Goal: Information Seeking & Learning: Learn about a topic

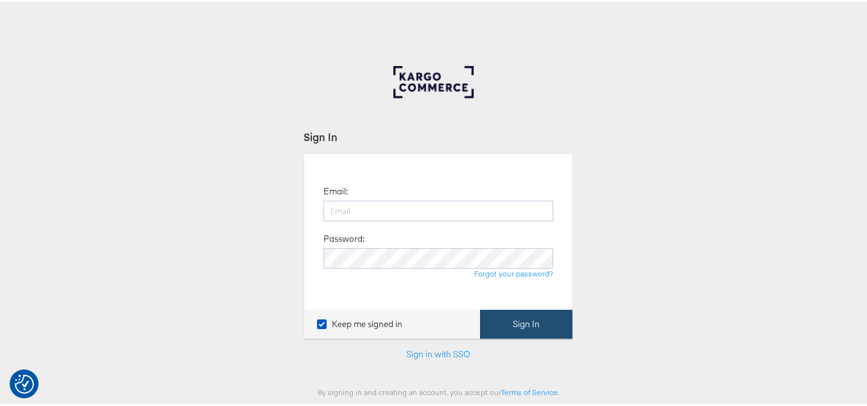
type input "[PERSON_NAME][EMAIL_ADDRESS][DOMAIN_NAME]"
click at [499, 326] on button "Sign In" at bounding box center [526, 322] width 92 height 29
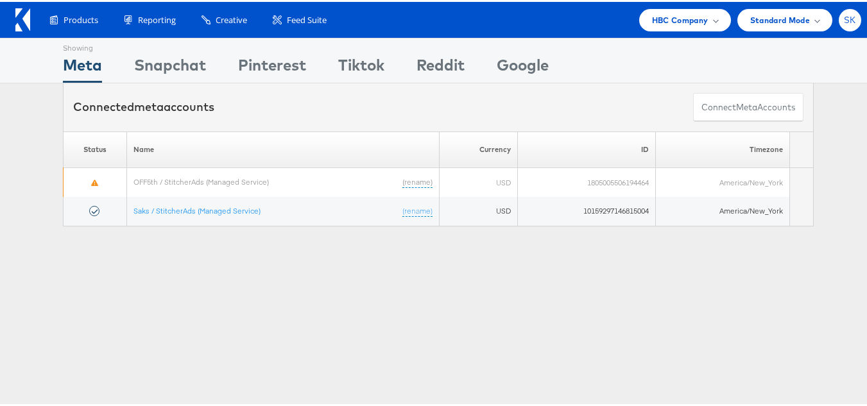
drag, startPoint x: 844, startPoint y: 13, endPoint x: 810, endPoint y: 136, distance: 127.1
click at [844, 14] on span "SK" at bounding box center [850, 18] width 12 height 8
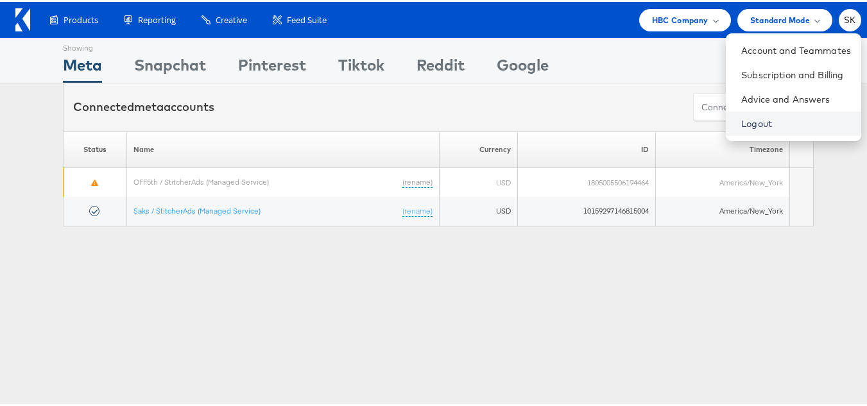
click at [744, 117] on link "Logout" at bounding box center [797, 122] width 110 height 13
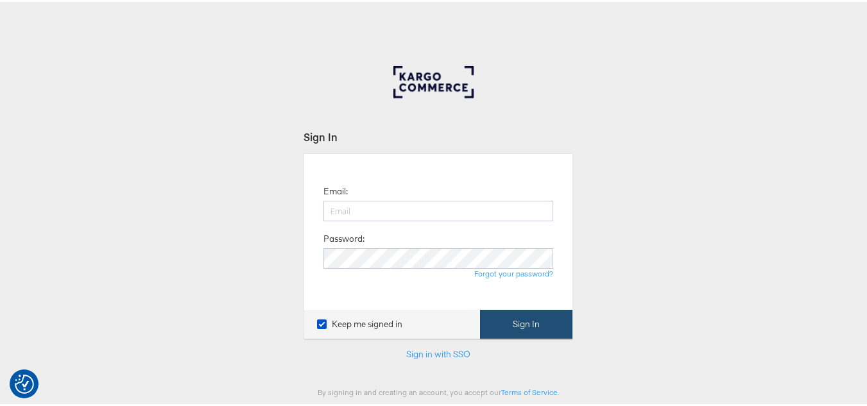
type input "[PERSON_NAME][EMAIL_ADDRESS][DOMAIN_NAME]"
click at [555, 311] on button "Sign In" at bounding box center [526, 322] width 92 height 29
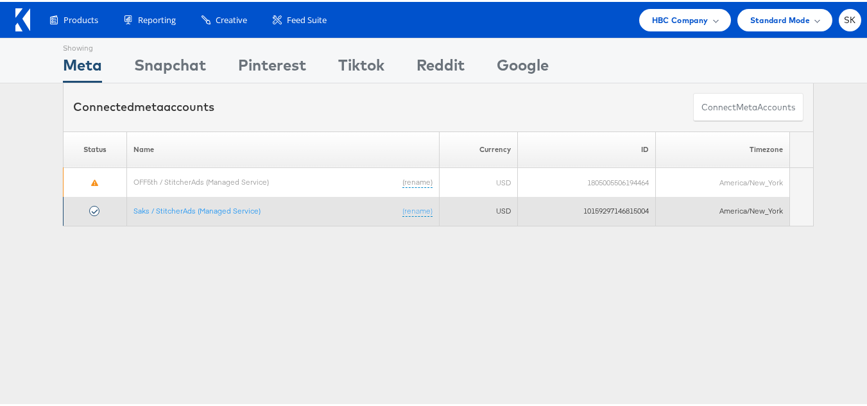
click at [201, 214] on td "Saks / StitcherAds (Managed Service) (rename)" at bounding box center [283, 209] width 313 height 29
click at [204, 210] on link "Saks / StitcherAds (Managed Service)" at bounding box center [197, 209] width 127 height 10
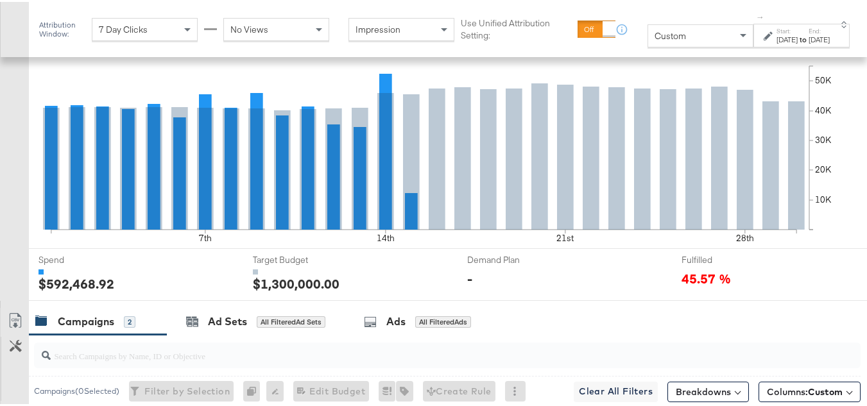
scroll to position [128, 0]
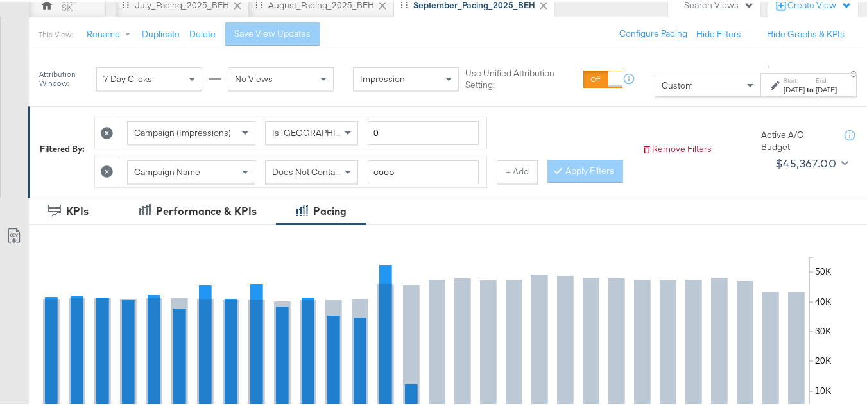
click at [672, 80] on div "Custom" at bounding box center [707, 84] width 105 height 22
click at [784, 92] on div "Sep 1st 2025" at bounding box center [794, 88] width 21 height 10
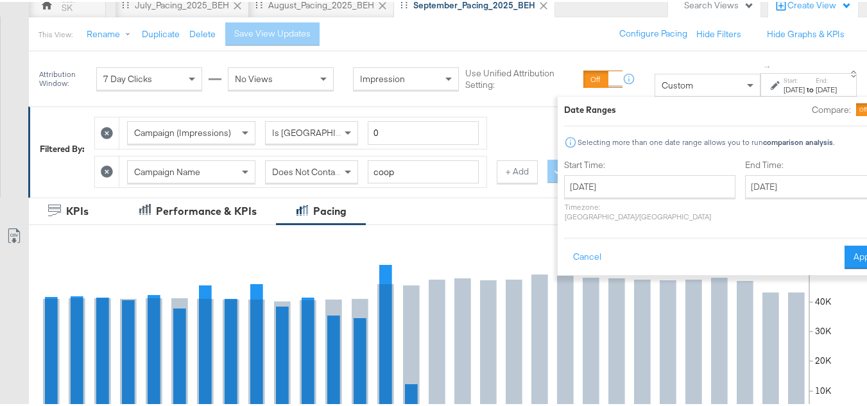
click at [614, 173] on div "Start Time: September 1st 2025 ‹ September 2025 › Su Mo Tu We Th Fr Sa 31 1 2 3…" at bounding box center [649, 191] width 171 height 68
click at [617, 189] on input "September 1st 2025" at bounding box center [649, 184] width 171 height 23
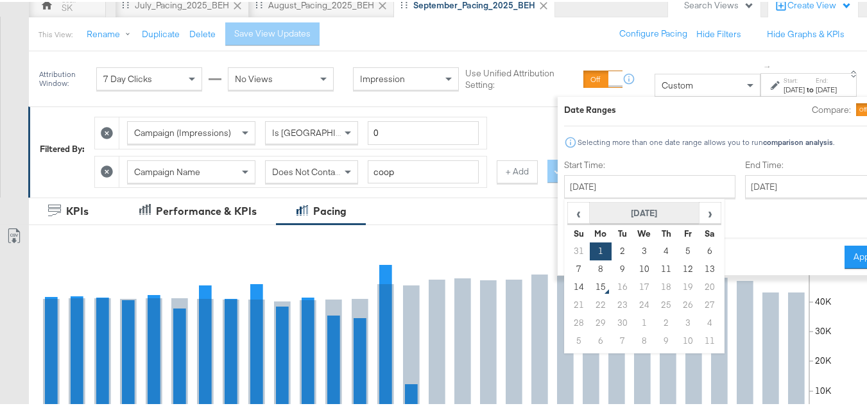
click at [612, 214] on th "September 2025" at bounding box center [645, 212] width 110 height 22
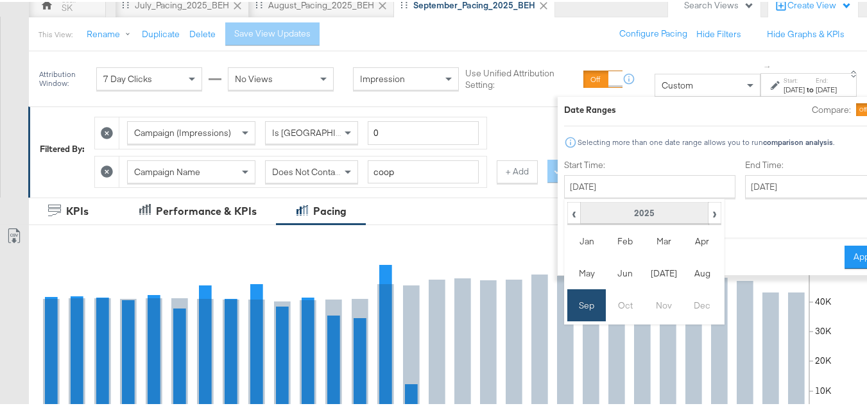
click at [611, 214] on th "2025" at bounding box center [645, 212] width 128 height 22
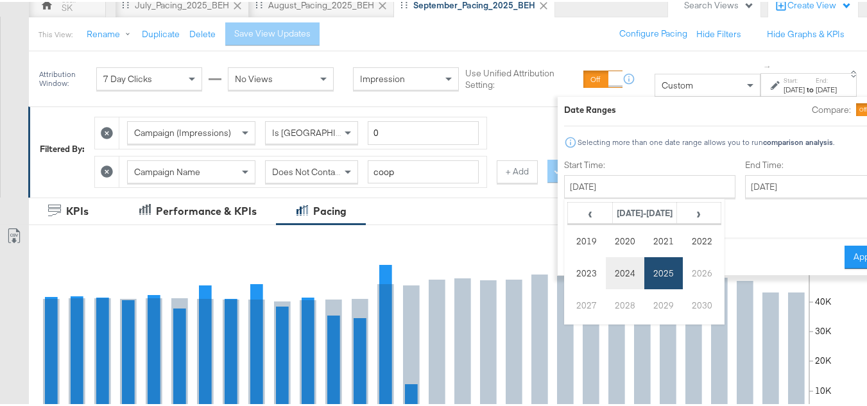
click at [606, 273] on td "2024" at bounding box center [625, 272] width 39 height 32
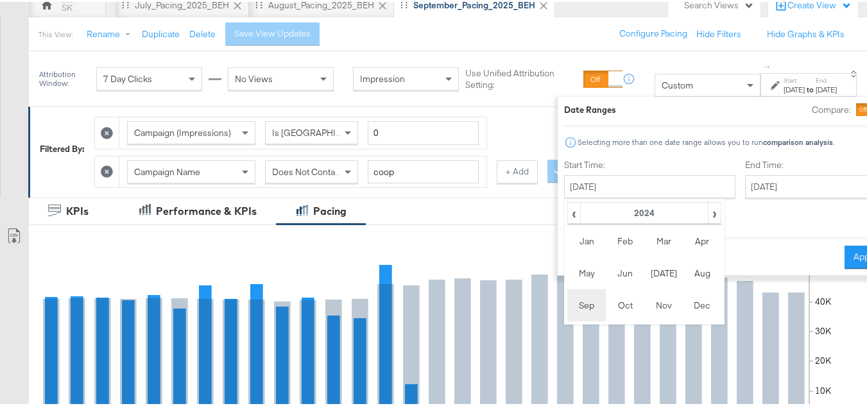
click at [568, 302] on td "Sep" at bounding box center [587, 304] width 39 height 32
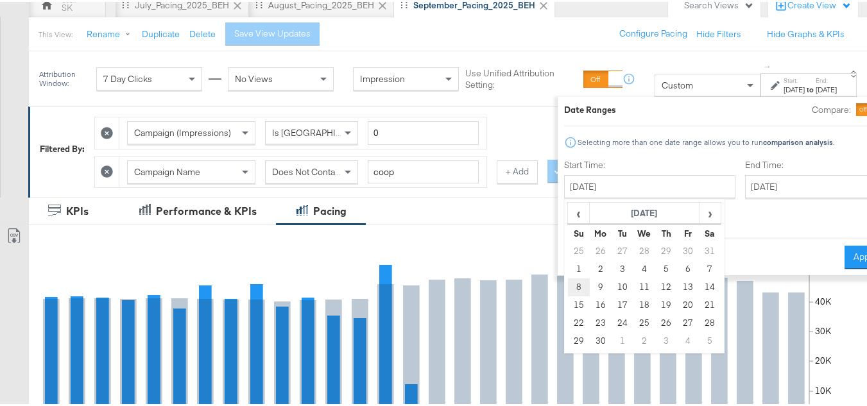
click at [568, 286] on td "8" at bounding box center [579, 286] width 22 height 18
type input "September 8th 2024"
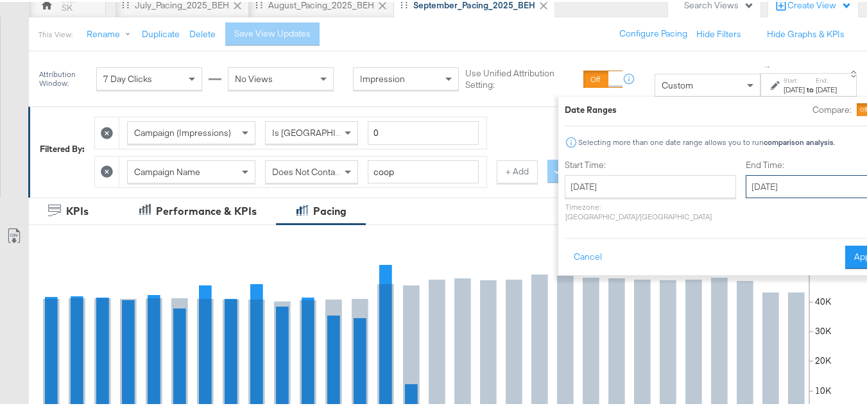
click at [747, 187] on input "September 30th 2025" at bounding box center [813, 184] width 135 height 23
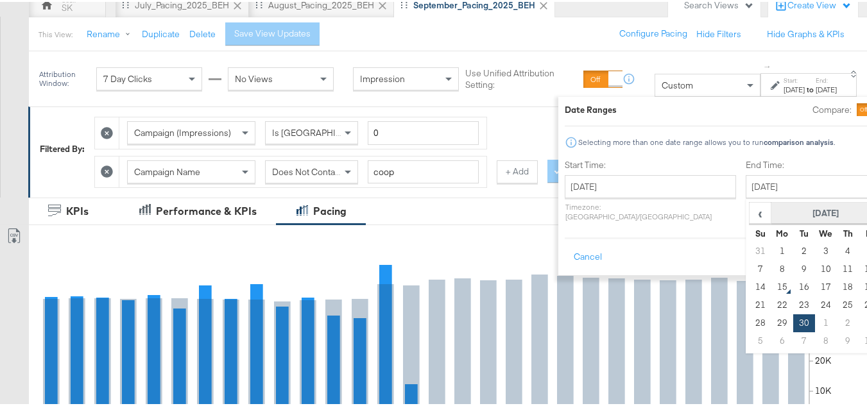
click at [772, 207] on th "September 2025" at bounding box center [827, 212] width 110 height 22
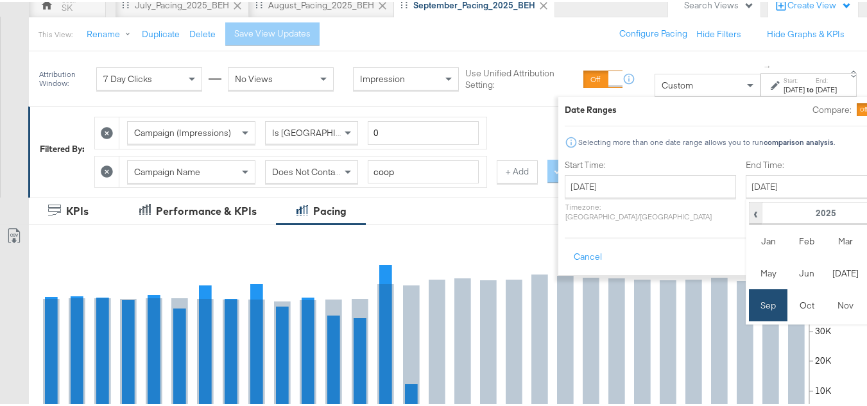
click at [751, 214] on span "‹" at bounding box center [756, 211] width 11 height 19
click at [749, 302] on td "Sep" at bounding box center [768, 304] width 39 height 32
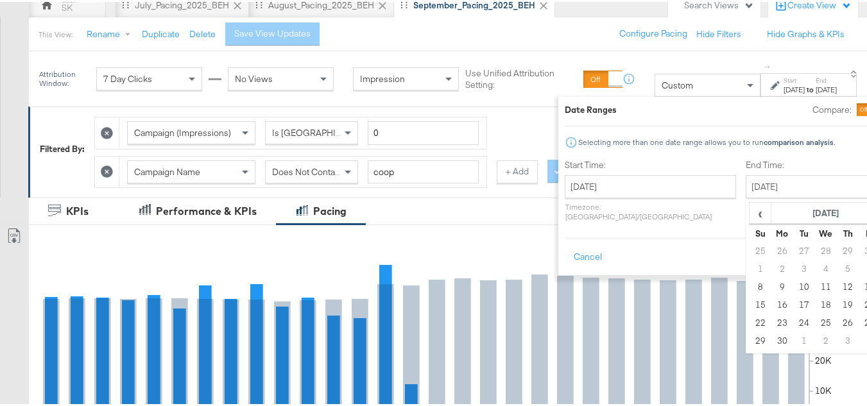
type input "September 14th 2024"
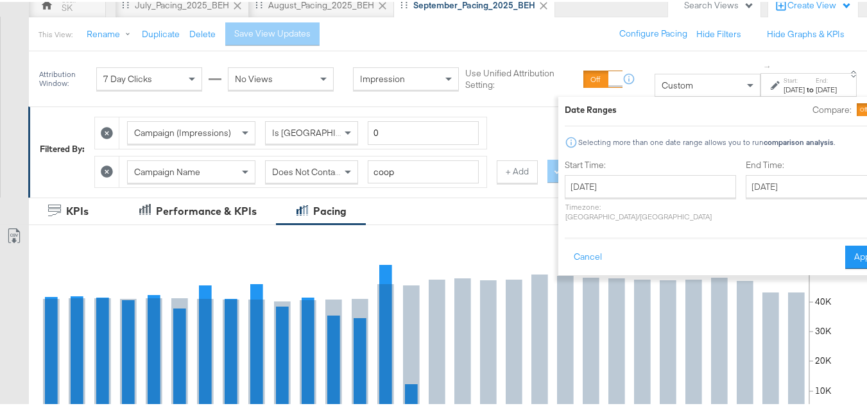
click at [846, 245] on button "Apply" at bounding box center [866, 255] width 40 height 23
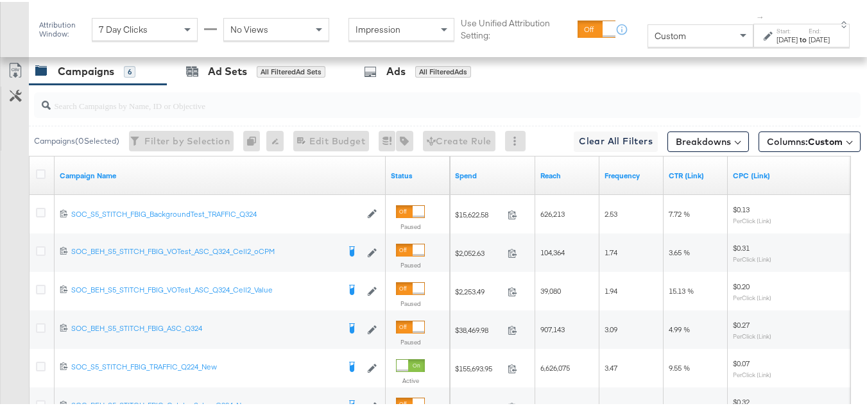
scroll to position [642, 0]
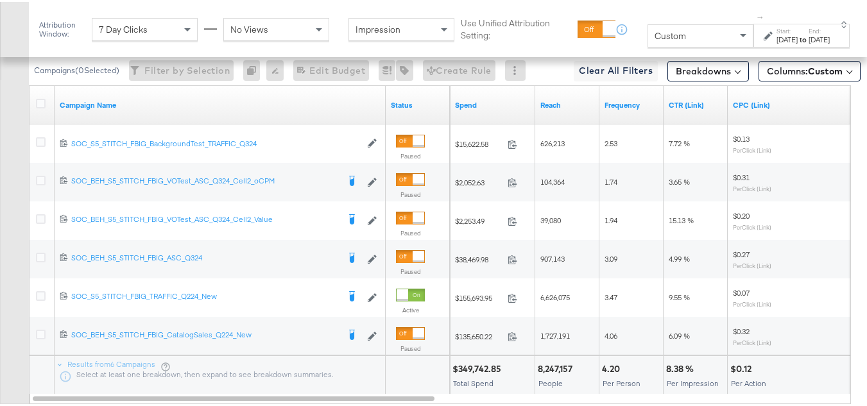
click at [35, 115] on div at bounding box center [43, 103] width 24 height 23
click at [40, 107] on icon at bounding box center [41, 102] width 10 height 10
click at [0, 0] on input "checkbox" at bounding box center [0, 0] width 0 height 0
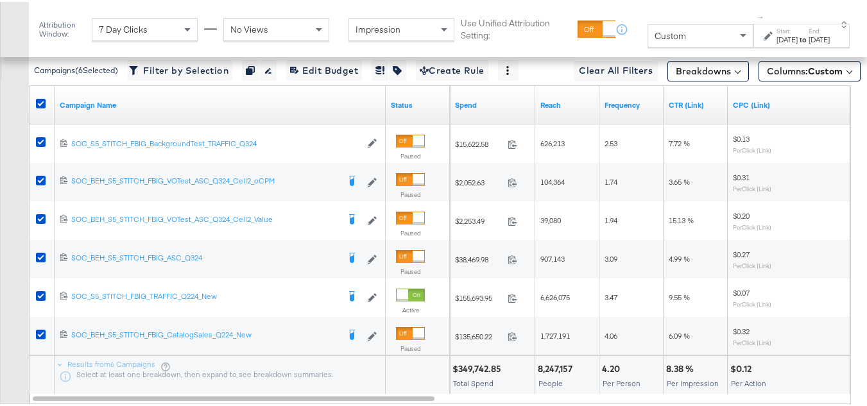
click at [816, 43] on div "Sep 14th 2024" at bounding box center [819, 38] width 21 height 10
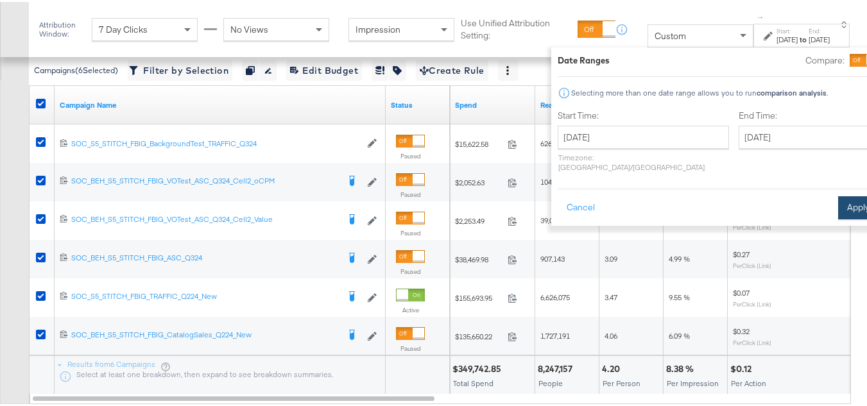
click at [838, 195] on button "Apply" at bounding box center [858, 206] width 40 height 23
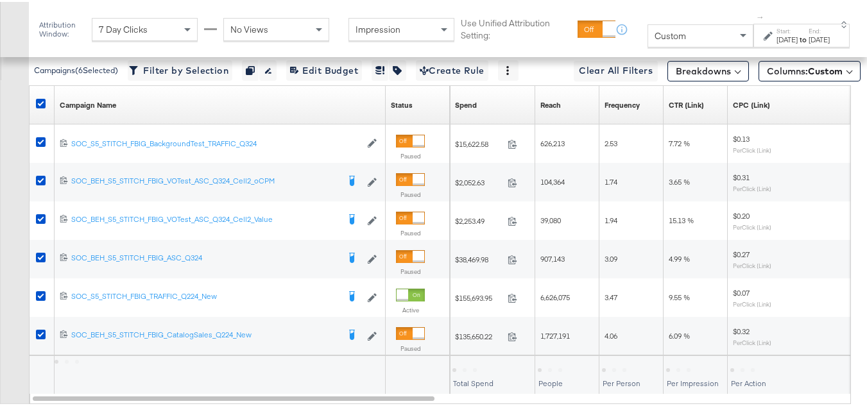
click at [0, 241] on div "Customize KPIs Export as CSV" at bounding box center [14, 193] width 29 height 417
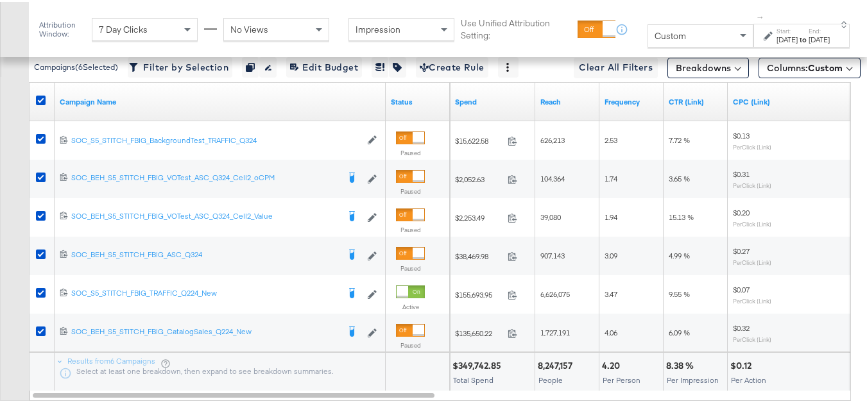
scroll to position [623, 0]
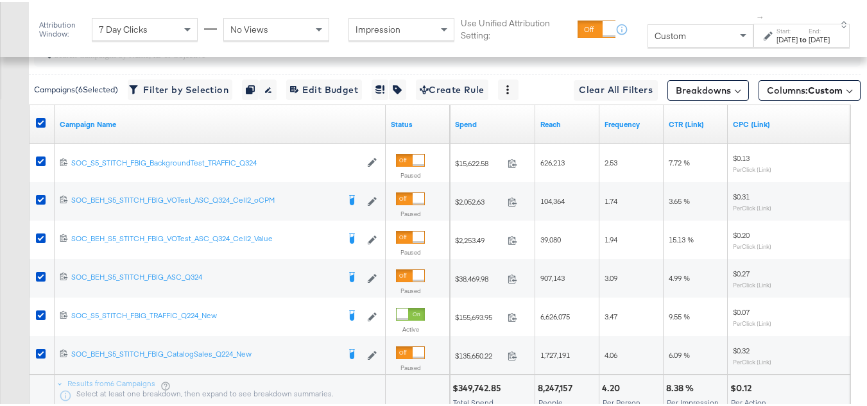
click at [794, 96] on div "Columns: Custom" at bounding box center [810, 86] width 102 height 21
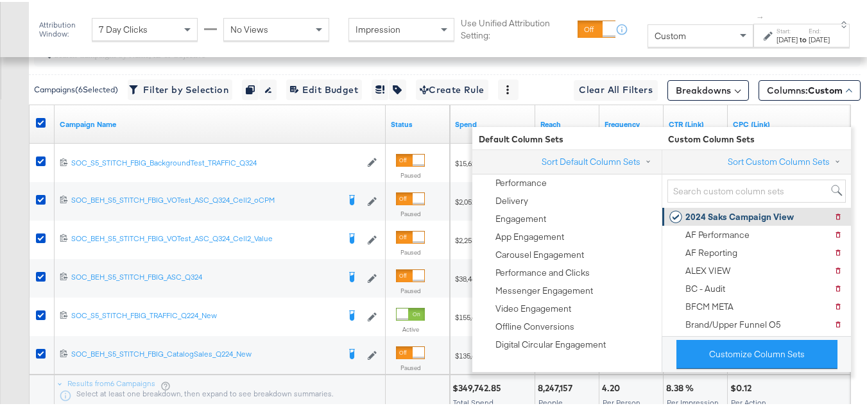
click at [725, 218] on div "2024 Saks Campaign View" at bounding box center [740, 215] width 109 height 12
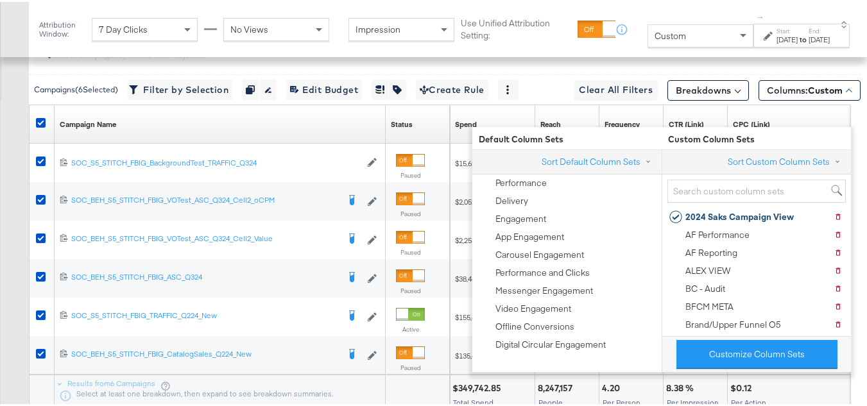
click at [0, 233] on div "Customize KPIs Export as CSV" at bounding box center [14, 212] width 29 height 417
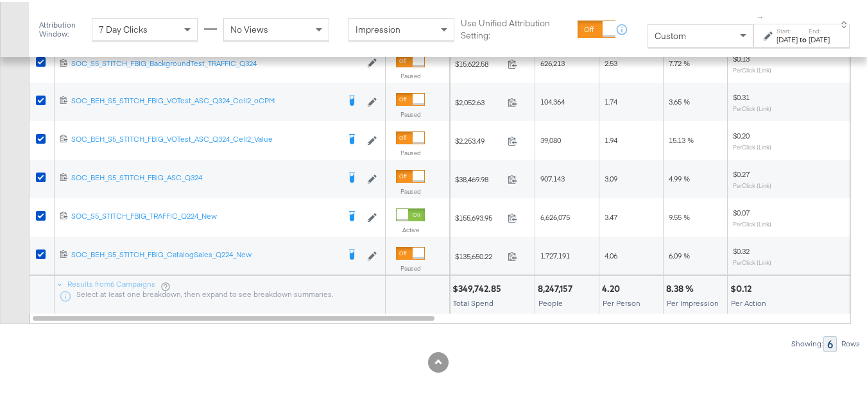
scroll to position [751, 0]
click at [476, 283] on div "$349,742.85" at bounding box center [479, 287] width 53 height 12
copy div "$349,742.85"
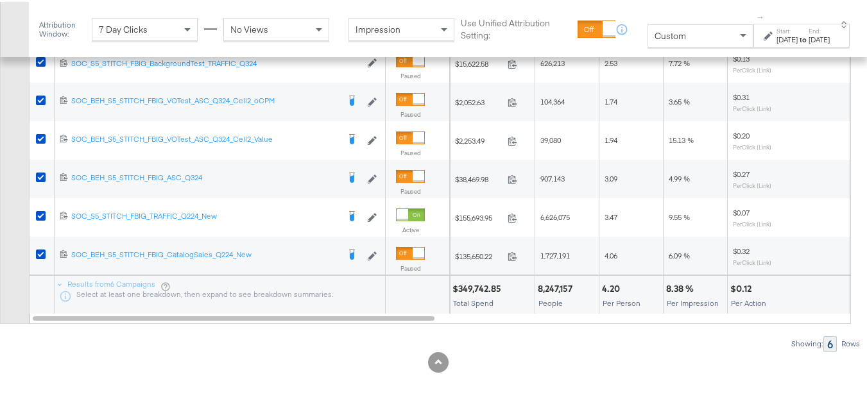
click at [551, 281] on div "8,247,157" at bounding box center [557, 287] width 39 height 12
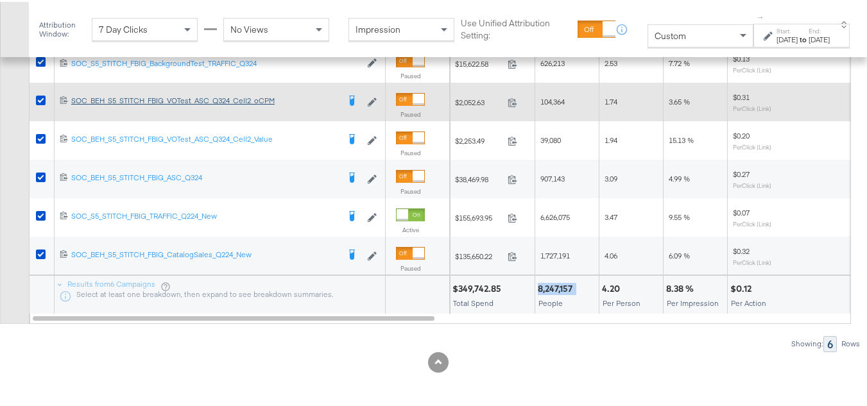
copy div "8,247,157"
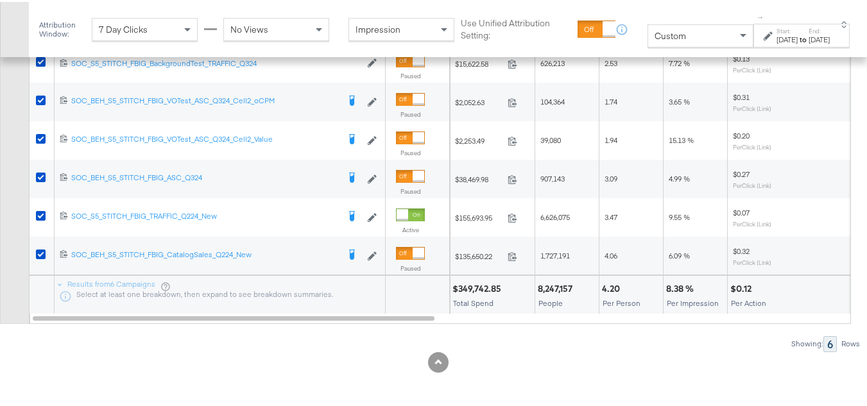
click at [613, 295] on div "4.20 Per Person" at bounding box center [632, 293] width 64 height 39
copy div "4.20"
click at [680, 288] on div "8.38 %" at bounding box center [681, 287] width 31 height 12
drag, startPoint x: 680, startPoint y: 288, endPoint x: 659, endPoint y: 284, distance: 21.0
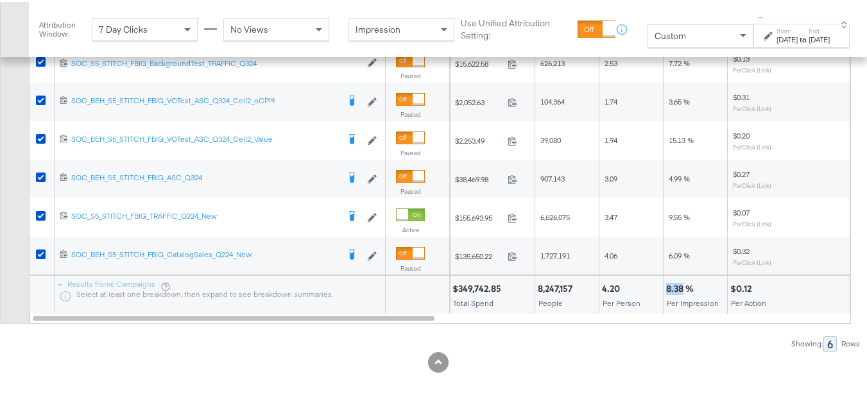
click at [659, 284] on div at bounding box center [642, 287] width 37 height 12
click at [675, 284] on div "8.38 %" at bounding box center [681, 287] width 31 height 12
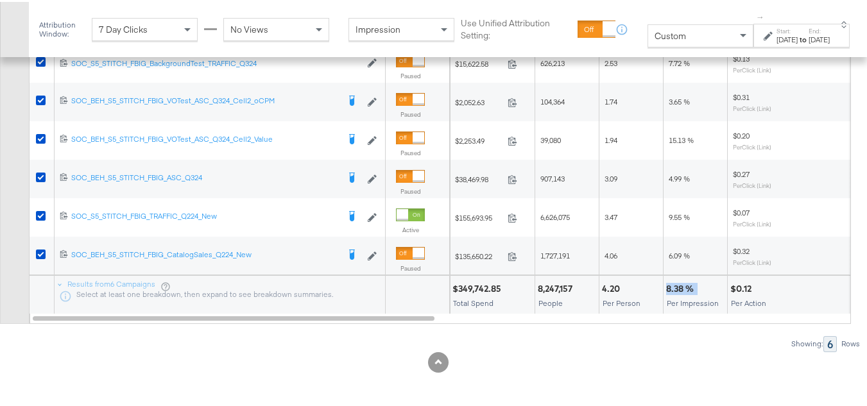
copy div "8.38 %"
click at [747, 288] on div "$0.12" at bounding box center [743, 287] width 25 height 12
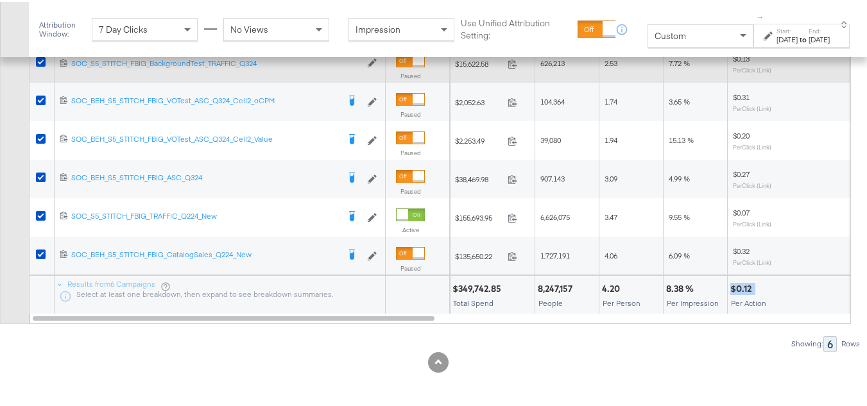
copy div "$0.12"
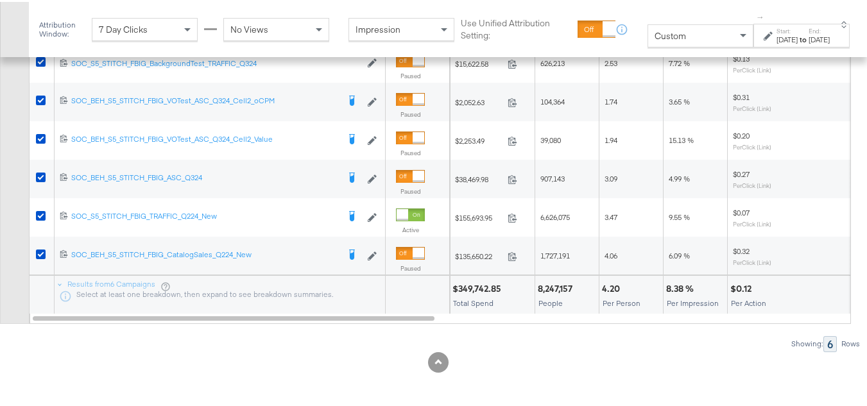
click at [777, 304] on div "Per Action" at bounding box center [792, 301] width 123 height 9
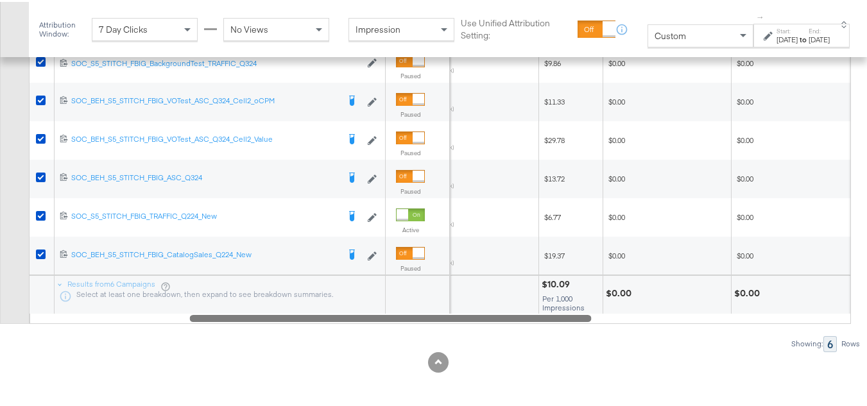
drag, startPoint x: 394, startPoint y: 316, endPoint x: 876, endPoint y: 397, distance: 489.5
click at [550, 322] on div at bounding box center [391, 316] width 402 height 11
click at [555, 282] on div "$10.09" at bounding box center [555, 283] width 32 height 12
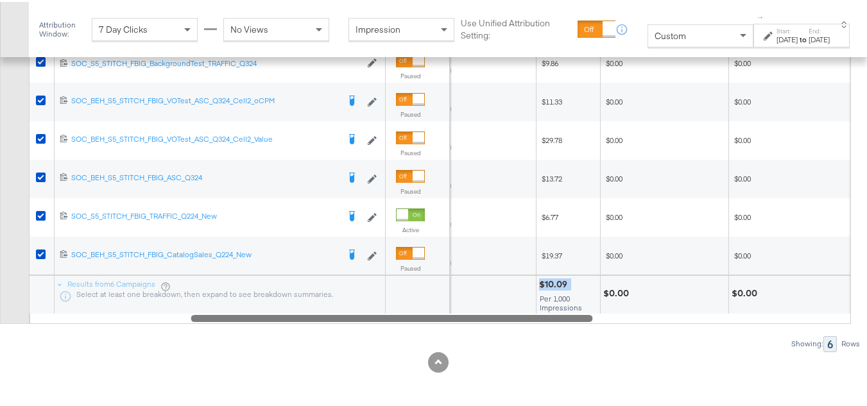
copy div "$10.09"
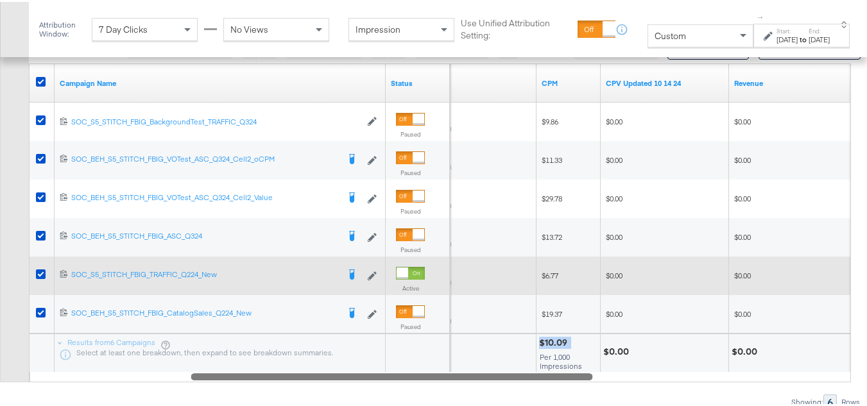
scroll to position [687, 0]
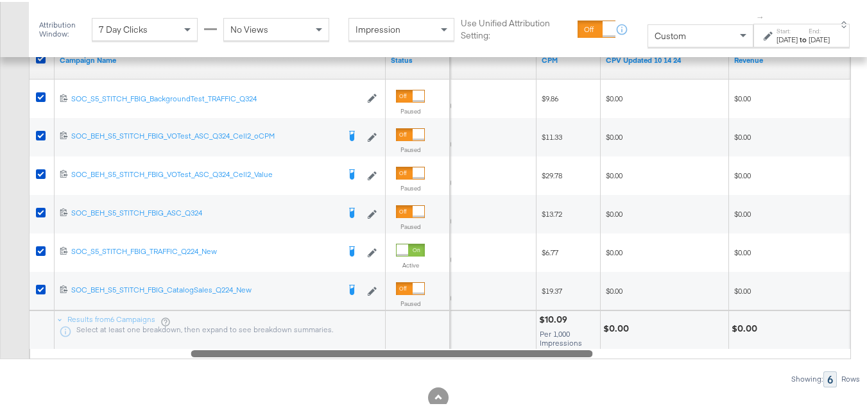
click at [668, 333] on div at bounding box center [679, 327] width 93 height 12
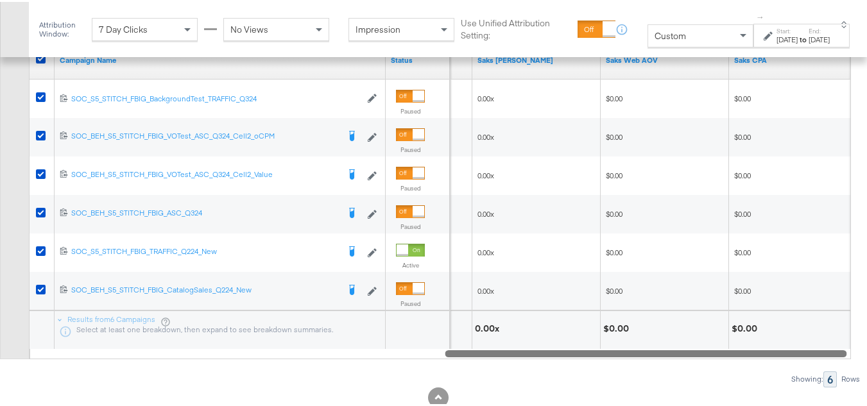
drag, startPoint x: 569, startPoint y: 380, endPoint x: 826, endPoint y: 404, distance: 258.0
click at [826, 385] on div "Campaigns ( 6 Selected) Filter by Selection Filter 6 campaigns Duplicate 6 camp…" at bounding box center [430, 176] width 861 height 418
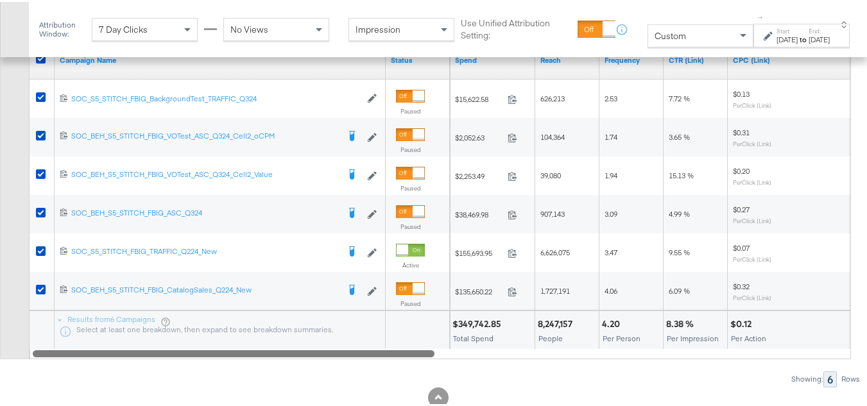
drag, startPoint x: 742, startPoint y: 381, endPoint x: 0, endPoint y: 416, distance: 743.0
